Goal: Task Accomplishment & Management: Use online tool/utility

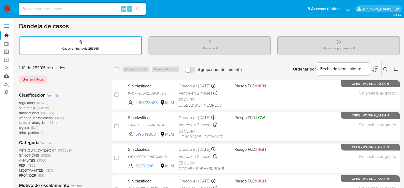
click at [7, 77] on link "Mulan" at bounding box center [31, 76] width 63 height 8
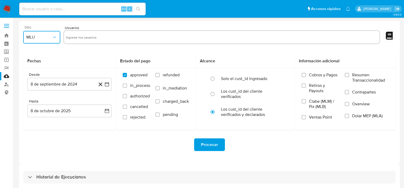
click at [48, 41] on button "MLU" at bounding box center [41, 37] width 37 height 13
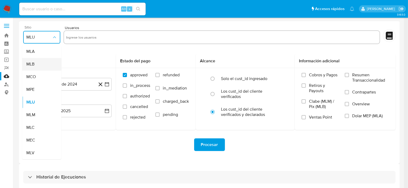
click at [32, 61] on span "MLB" at bounding box center [30, 63] width 8 height 5
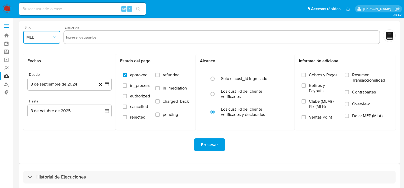
click at [56, 37] on icon "button" at bounding box center [54, 37] width 5 height 5
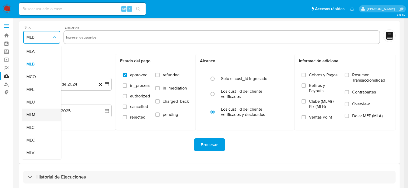
click at [32, 117] on span "MLM" at bounding box center [30, 114] width 9 height 5
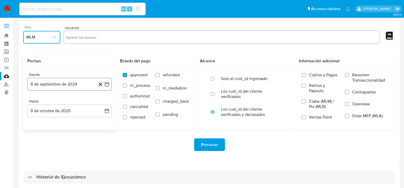
click at [105, 87] on button "8 de septiembre de 2024" at bounding box center [69, 84] width 84 height 13
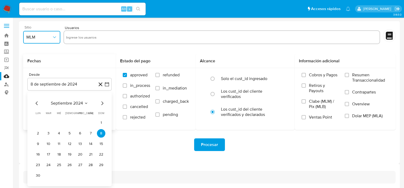
click at [100, 102] on icon "Mes siguiente" at bounding box center [102, 103] width 6 height 6
click at [80, 102] on button "octubre 2024" at bounding box center [69, 102] width 31 height 5
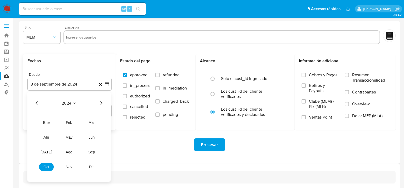
click at [99, 104] on icon "Año siguiente" at bounding box center [101, 103] width 6 height 6
click at [66, 137] on span "may" at bounding box center [69, 137] width 7 height 4
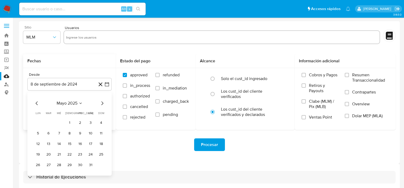
click at [99, 102] on icon "Mes siguiente" at bounding box center [102, 103] width 6 height 6
click at [101, 102] on icon "Mes siguiente" at bounding box center [102, 103] width 6 height 6
click at [101, 166] on button "31" at bounding box center [101, 164] width 8 height 8
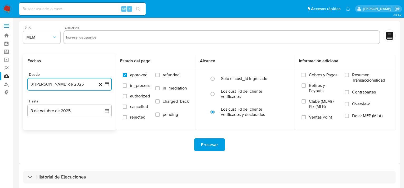
click at [104, 84] on icon "button" at bounding box center [106, 83] width 5 height 5
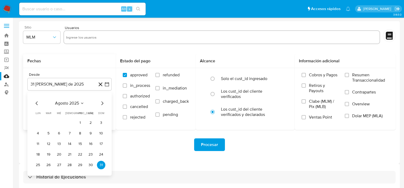
click at [42, 104] on div "agosto 2025" at bounding box center [70, 103] width 72 height 6
click at [40, 104] on div "agosto 2025" at bounding box center [70, 103] width 72 height 6
click at [39, 104] on icon "Mes anterior" at bounding box center [37, 103] width 6 height 6
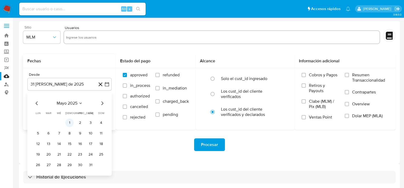
click at [70, 120] on button "1" at bounding box center [69, 122] width 8 height 8
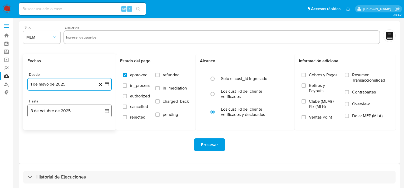
click at [105, 114] on button "8 de octubre de 2025" at bounding box center [69, 110] width 84 height 13
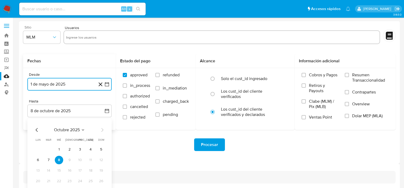
click at [35, 130] on icon "Mes anterior" at bounding box center [37, 129] width 6 height 6
click at [36, 129] on icon "Mes anterior" at bounding box center [37, 129] width 6 height 6
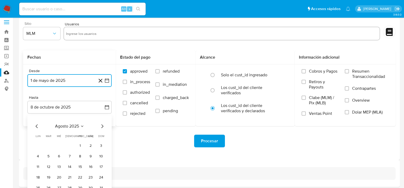
scroll to position [25, 0]
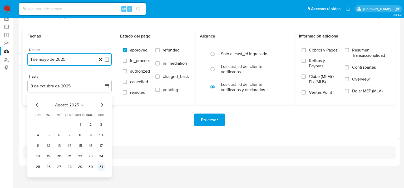
click at [98, 166] on button "31" at bounding box center [101, 166] width 8 height 8
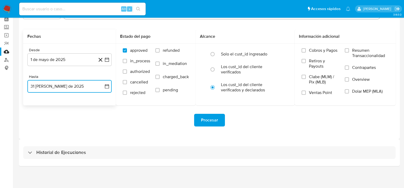
scroll to position [0, 0]
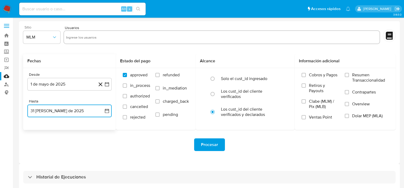
click at [91, 41] on input "text" at bounding box center [221, 37] width 311 height 8
type input "723792430"
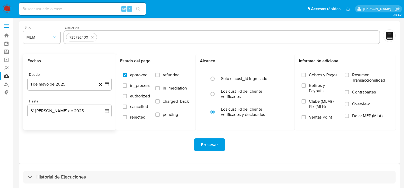
paste input "158951750"
type input "158951750"
click at [215, 144] on span "Procesar" at bounding box center [209, 145] width 17 height 12
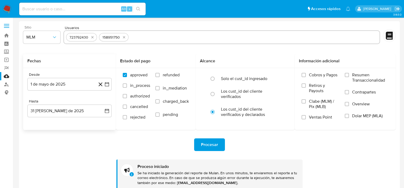
scroll to position [55, 0]
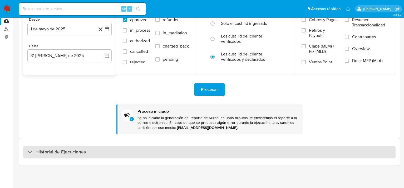
click at [44, 151] on h3 "Historial de Ejecuciones" at bounding box center [61, 152] width 50 height 6
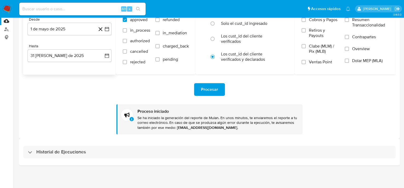
select select "10"
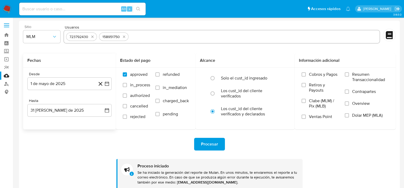
scroll to position [0, 0]
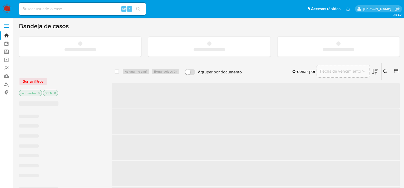
click at [6, 24] on span at bounding box center [6, 24] width 5 height 1
click at [0, 0] on input "checkbox" at bounding box center [0, 0] width 0 height 0
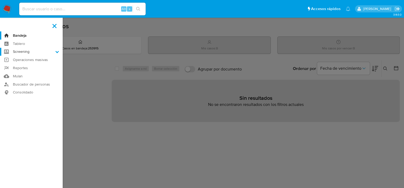
click at [34, 51] on label "Screening" at bounding box center [31, 52] width 63 height 8
click at [0, 0] on input "Screening" at bounding box center [0, 0] width 0 height 0
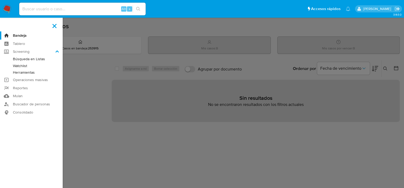
click at [42, 122] on aside "Bandeja Tablero Screening Búsqueda en Listas Watchlist Herramientas Operaciones…" at bounding box center [31, 160] width 63 height 321
click at [141, 123] on label at bounding box center [202, 94] width 404 height 188
click at [0, 0] on input "checkbox" at bounding box center [0, 0] width 0 height 0
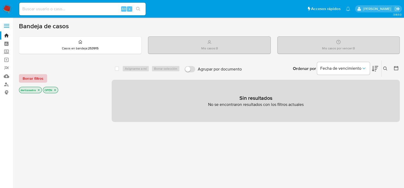
click at [32, 79] on span "Borrar filtros" at bounding box center [33, 78] width 21 height 7
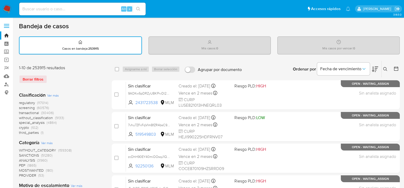
click at [355, 45] on div "Mis casos por vencer : 0" at bounding box center [339, 45] width 122 height 17
click at [243, 46] on div "Mis casos : 0" at bounding box center [210, 45] width 122 height 17
click at [107, 43] on div "Casos en bandeja : 253915" at bounding box center [80, 45] width 122 height 17
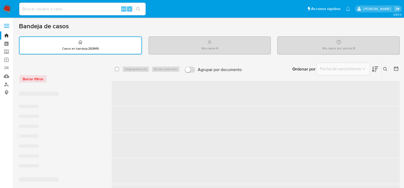
click at [205, 49] on p "Mis casos : 0" at bounding box center [209, 48] width 17 height 4
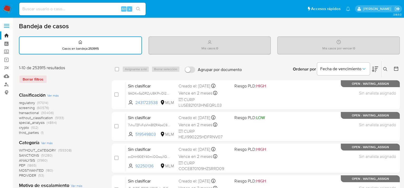
click at [308, 46] on div "Mis casos por vencer : 0" at bounding box center [339, 45] width 122 height 17
click at [97, 45] on div "Casos en bandeja : 253915" at bounding box center [80, 45] width 122 height 17
click at [382, 69] on button at bounding box center [386, 69] width 9 height 6
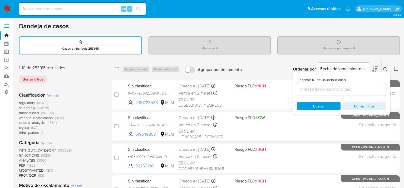
click at [322, 84] on div at bounding box center [341, 89] width 89 height 13
click at [322, 88] on input at bounding box center [341, 89] width 89 height 7
paste input "723792430"
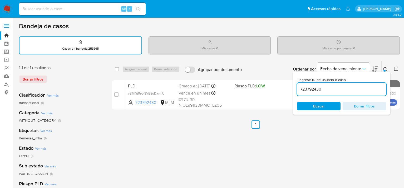
click at [371, 137] on div "select-all-cases-checkbox Asignarme a mí Borrar selección Agrupar por documento…" at bounding box center [256, 176] width 288 height 231
click at [325, 92] on div "723792430" at bounding box center [341, 89] width 89 height 13
click at [325, 90] on input "723792430" at bounding box center [341, 89] width 89 height 7
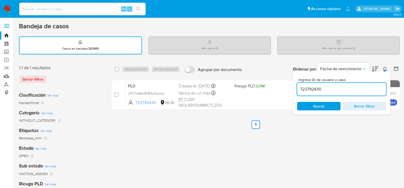
paste input "15895175"
type input "158951750"
click at [323, 104] on div "Buscar Borrar filtros" at bounding box center [341, 106] width 89 height 8
click at [322, 140] on div "select-all-cases-checkbox Asignarme a mí Borrar selección Agrupar por documento…" at bounding box center [256, 176] width 288 height 231
click at [324, 104] on span "Buscar" at bounding box center [319, 105] width 36 height 7
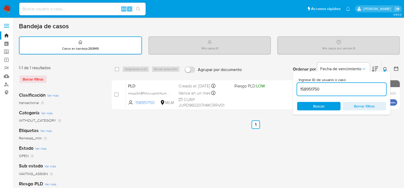
click at [387, 67] on button at bounding box center [386, 69] width 9 height 6
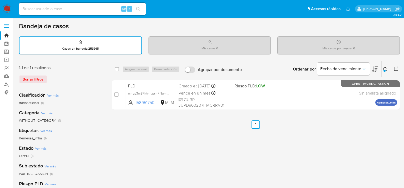
click at [6, 7] on img at bounding box center [7, 8] width 9 height 9
